Goal: Find specific page/section: Find specific page/section

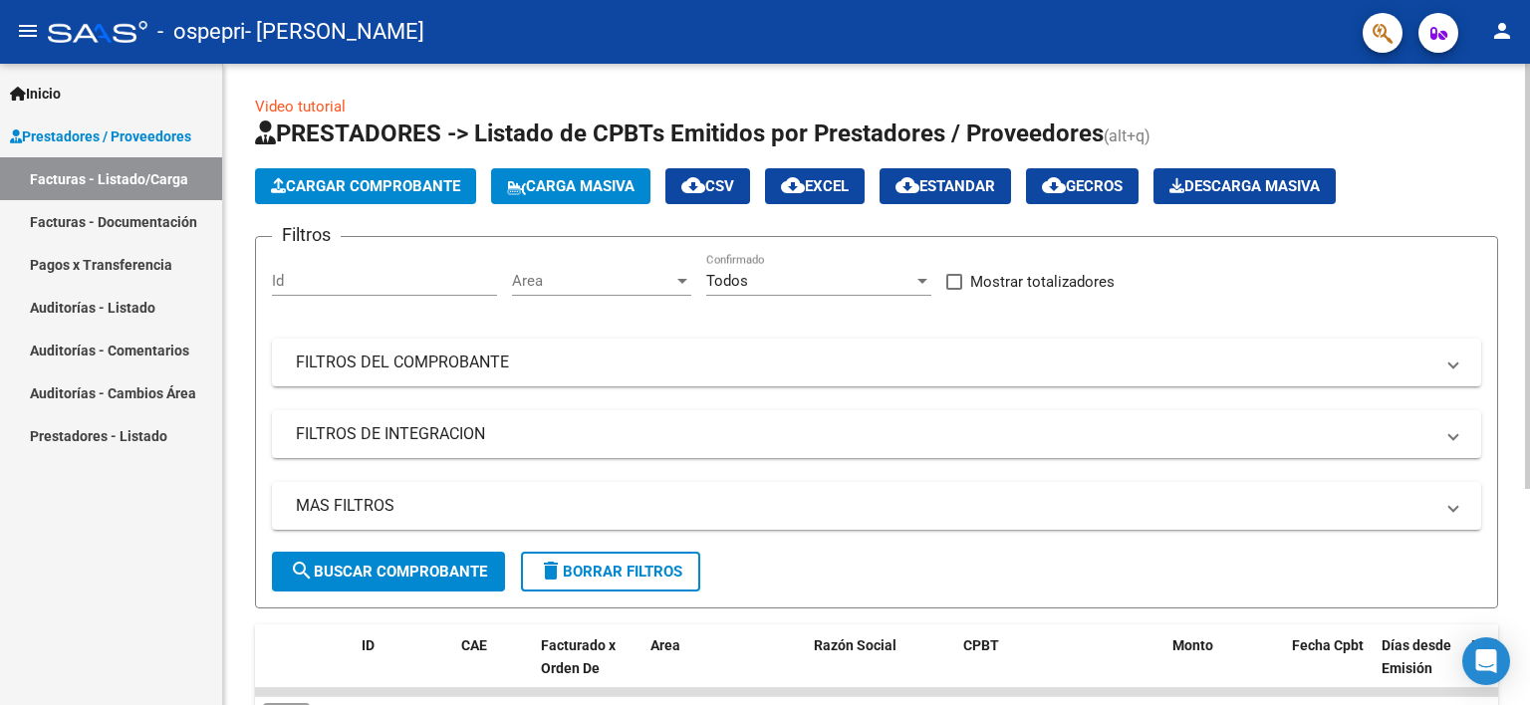
click at [1529, 545] on div at bounding box center [1528, 385] width 5 height 642
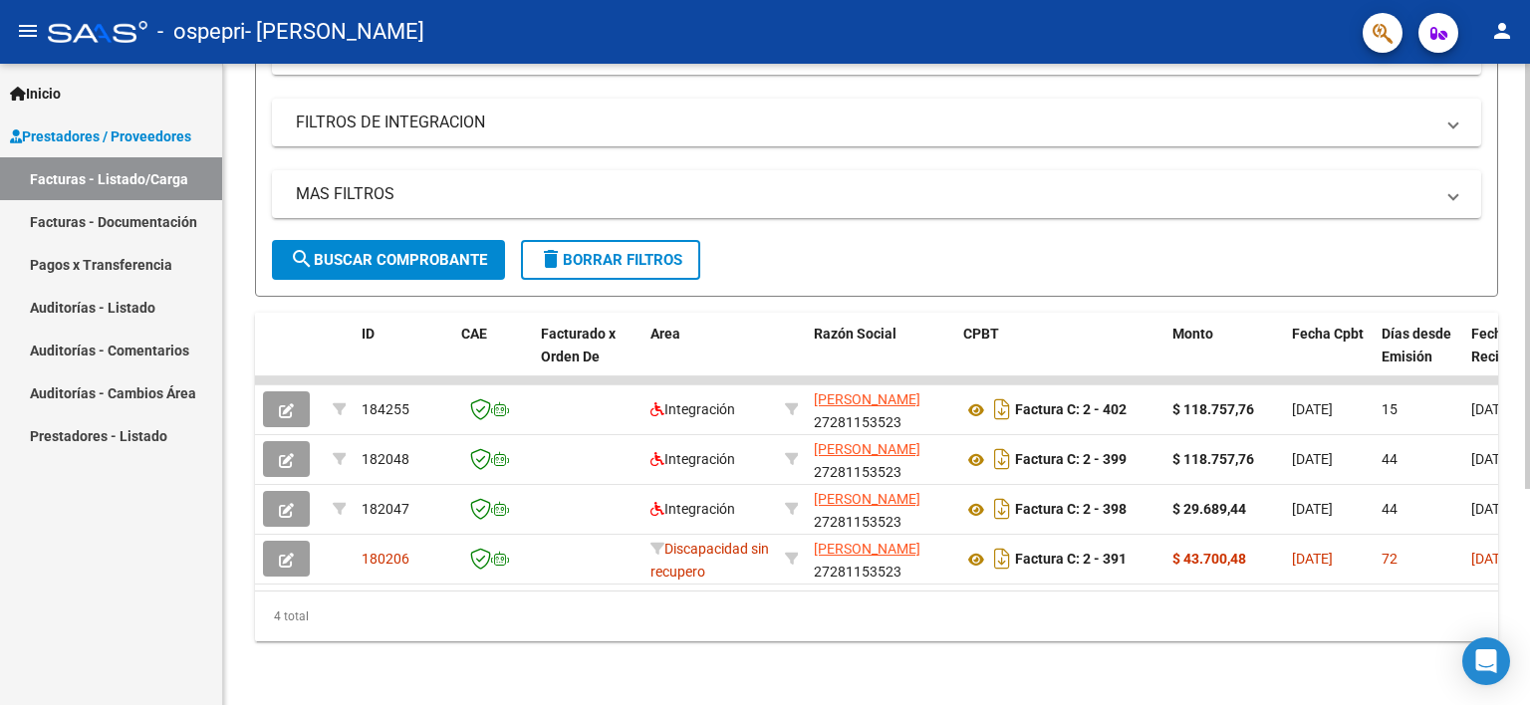
click at [427, 679] on div "Video tutorial PRESTADORES -> Listado de CPBTs Emitidos por Prestadores / Prove…" at bounding box center [876, 229] width 1307 height 954
click at [464, 636] on div "4 total" at bounding box center [877, 617] width 1244 height 50
click at [163, 554] on div "Inicio Instructivos Contacto OS Prestadores / Proveedores Facturas - Listado/Ca…" at bounding box center [111, 385] width 222 height 642
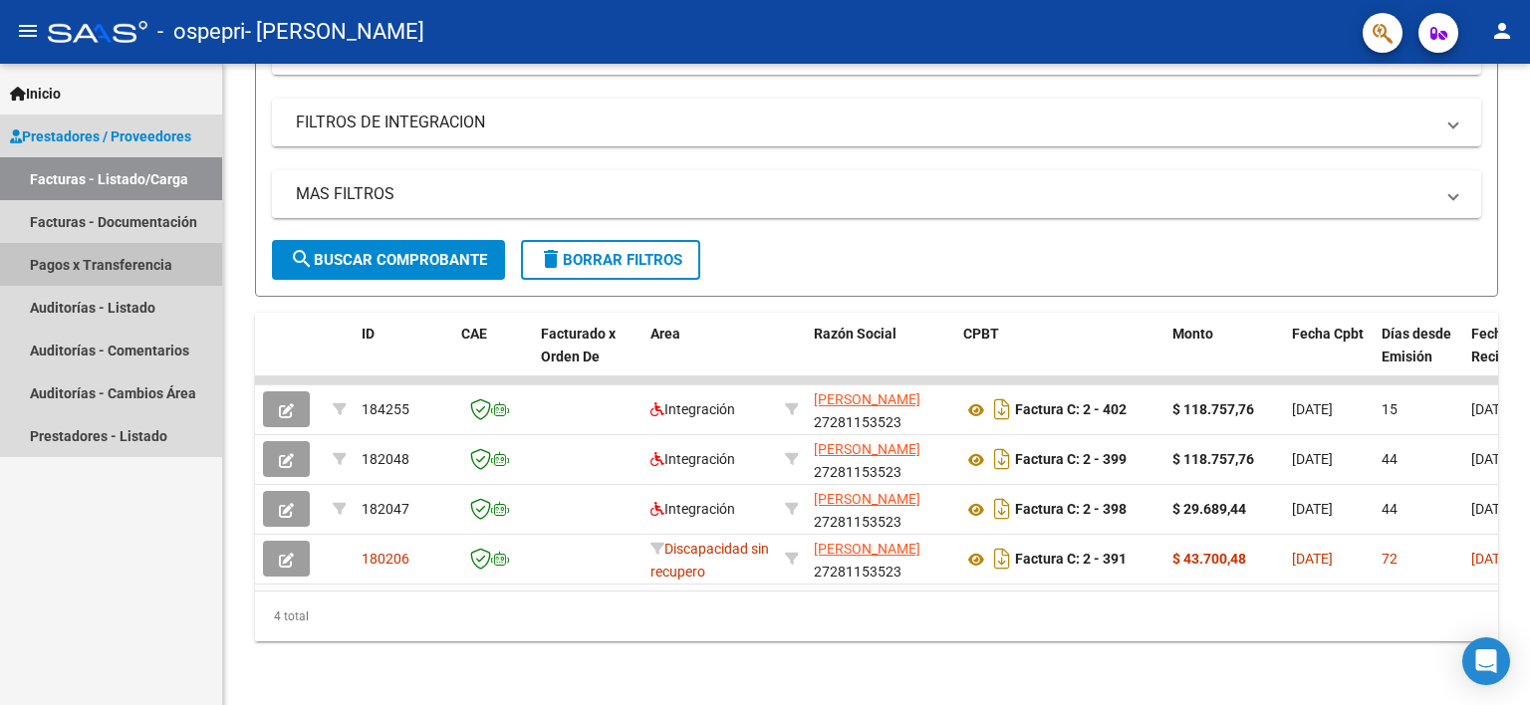
click at [78, 266] on link "Pagos x Transferencia" at bounding box center [111, 264] width 222 height 43
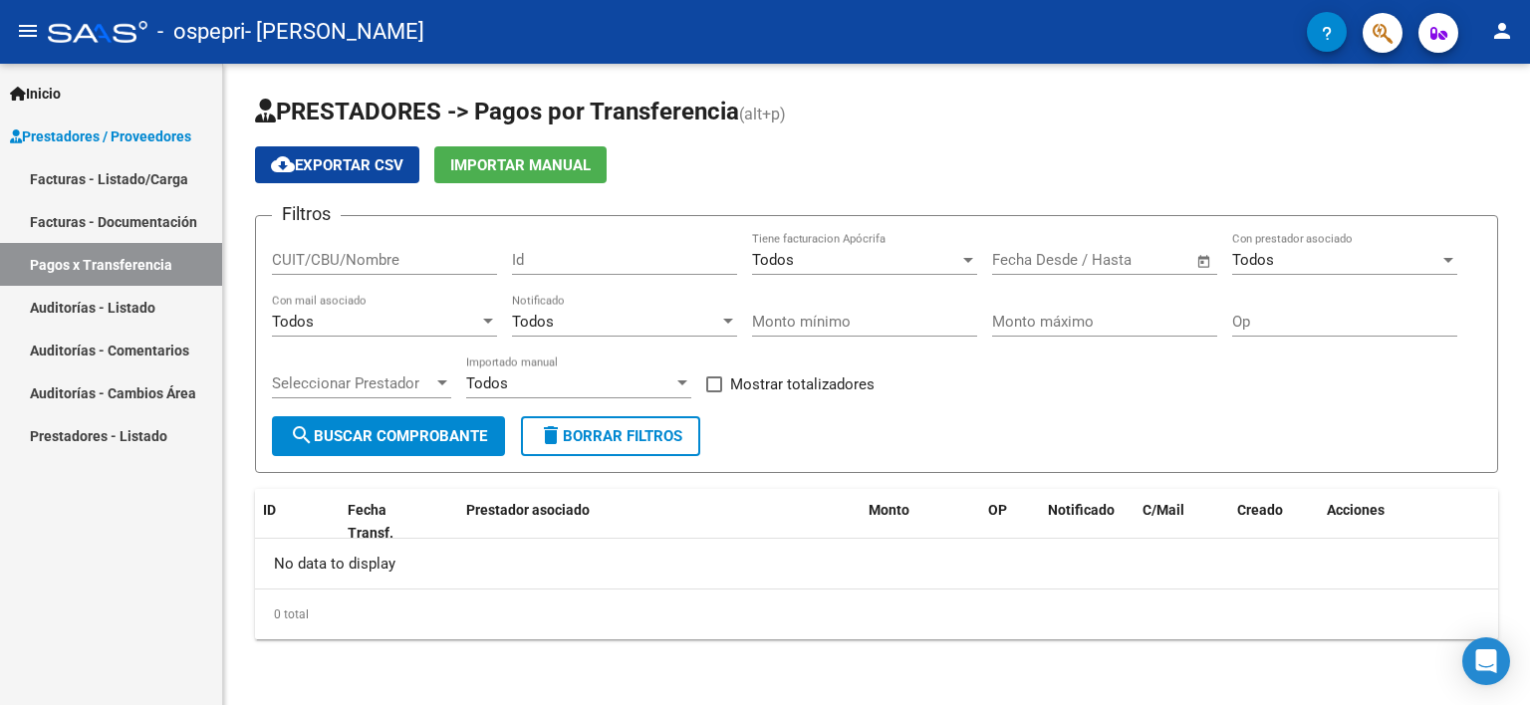
click at [154, 530] on div "Inicio Instructivos Contacto OS Prestadores / Proveedores Facturas - Listado/Ca…" at bounding box center [111, 385] width 222 height 642
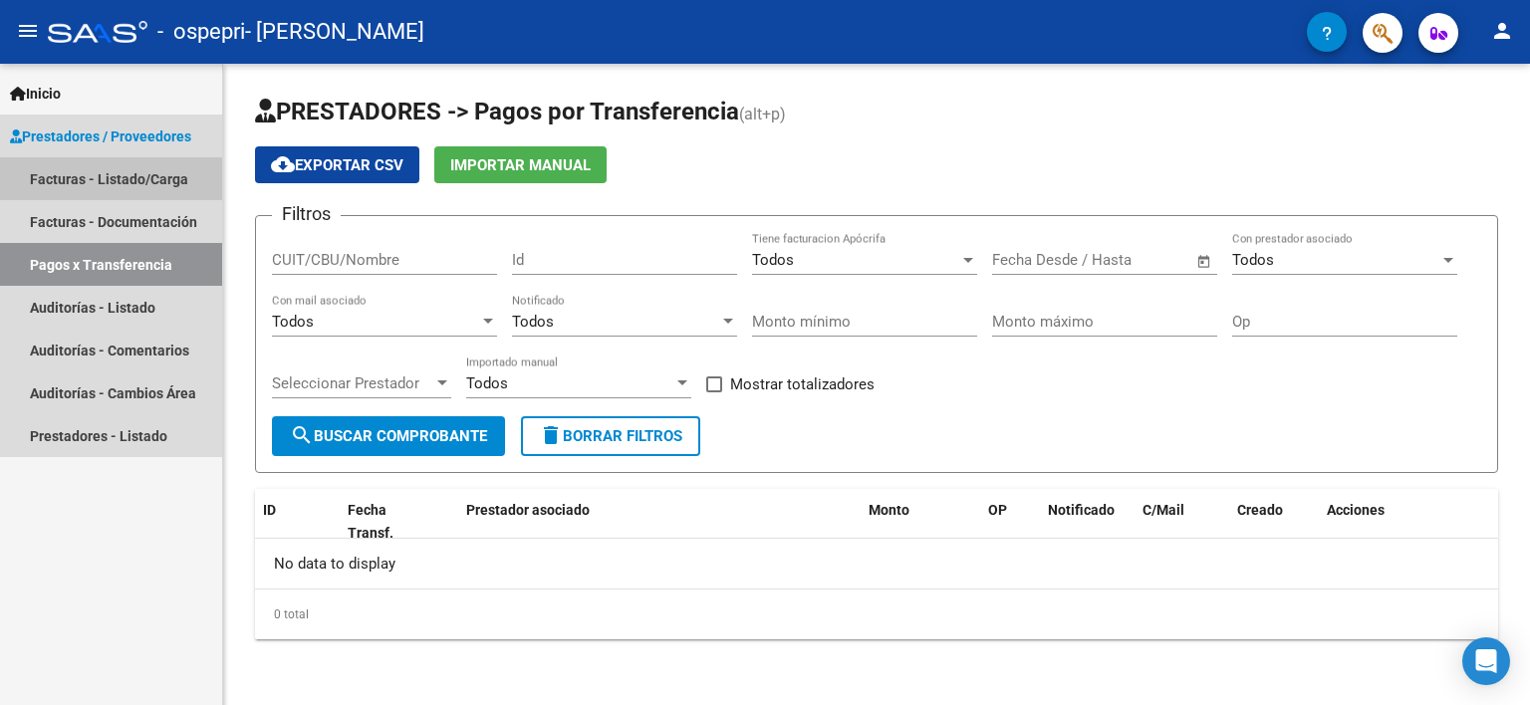
click at [57, 179] on link "Facturas - Listado/Carga" at bounding box center [111, 178] width 222 height 43
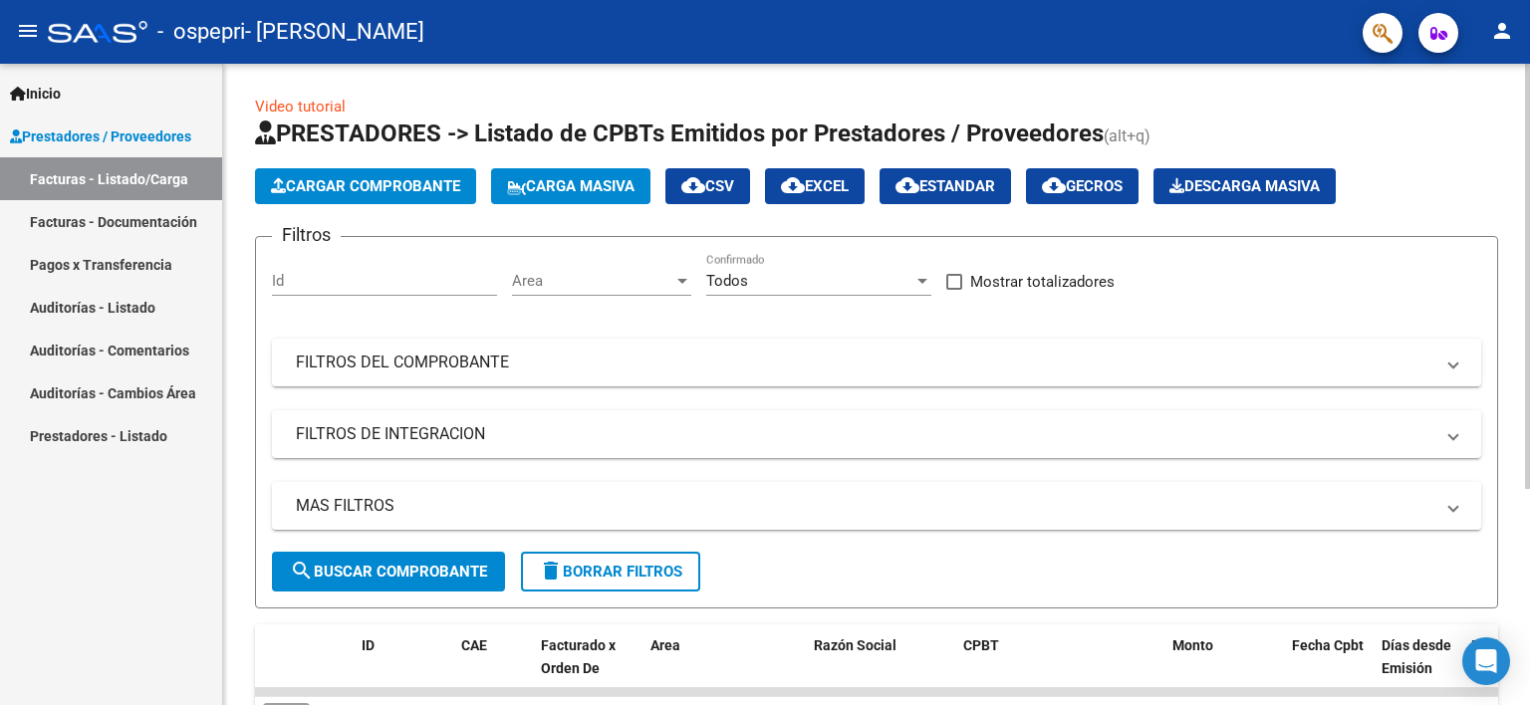
click at [1528, 542] on div at bounding box center [1528, 385] width 5 height 642
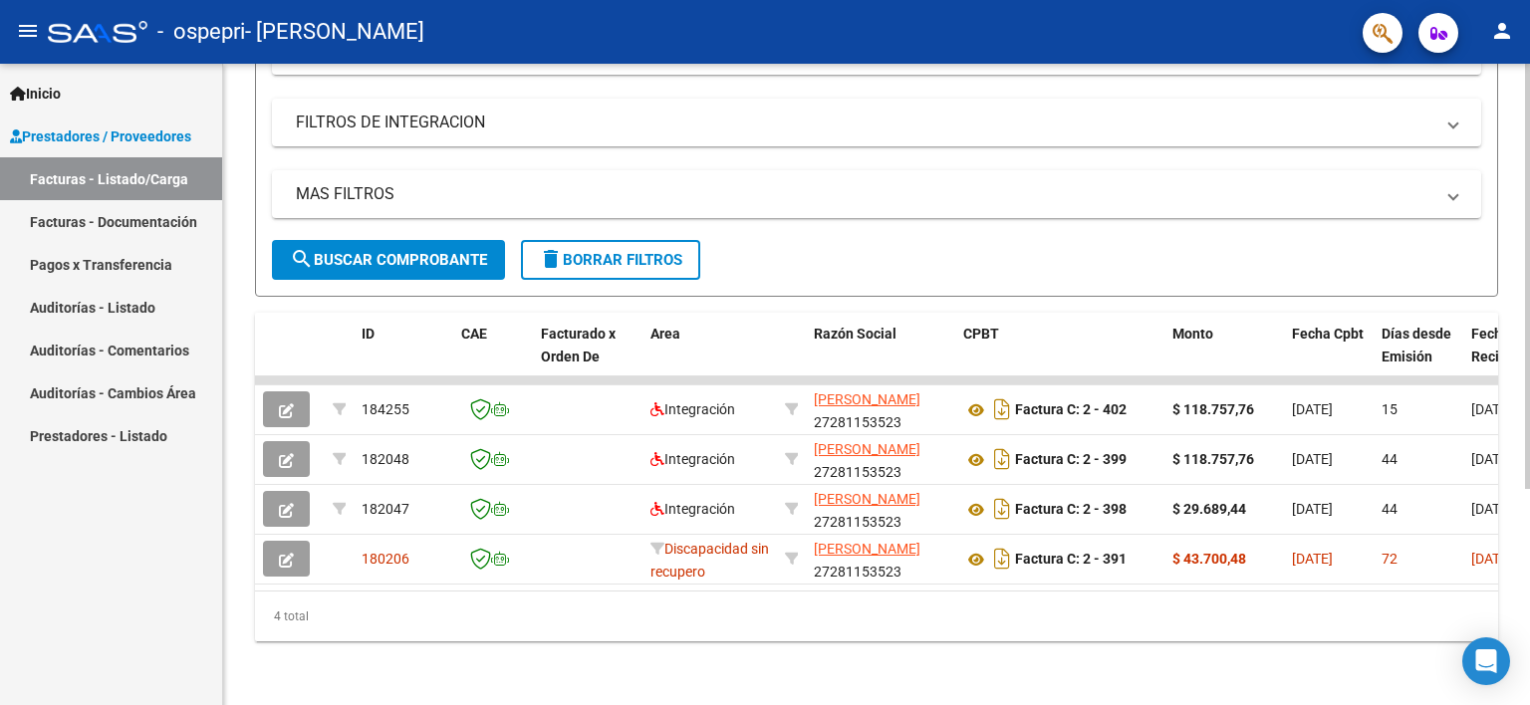
click at [1273, 617] on div "4 total" at bounding box center [877, 617] width 1244 height 50
